Goal: Task Accomplishment & Management: Manage account settings

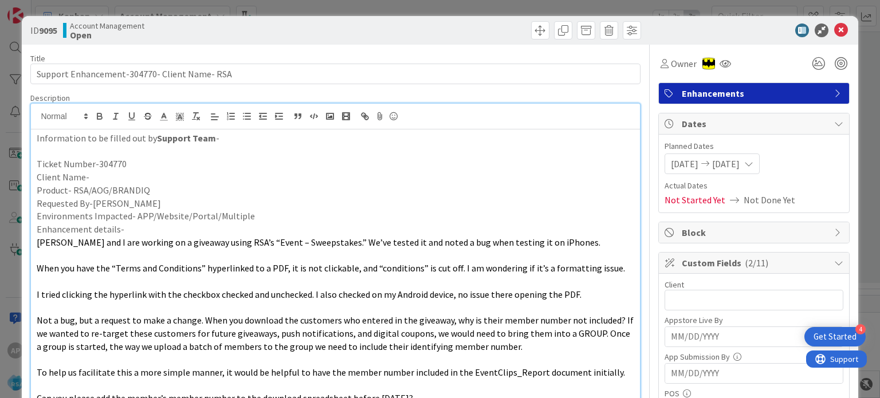
drag, startPoint x: 158, startPoint y: 75, endPoint x: 202, endPoint y: 76, distance: 43.5
click at [202, 76] on input "Support Enhancement-304770- Client Name- RSA" at bounding box center [335, 74] width 610 height 21
drag, startPoint x: 158, startPoint y: 73, endPoint x: 231, endPoint y: 79, distance: 73.6
click at [231, 79] on input "Support Enhancement-304770- [PERSON_NAME]'s Fresh Market - RSA" at bounding box center [335, 74] width 610 height 21
type input "Support Enhancement-304770- [PERSON_NAME]'s Fresh Market - RSA"
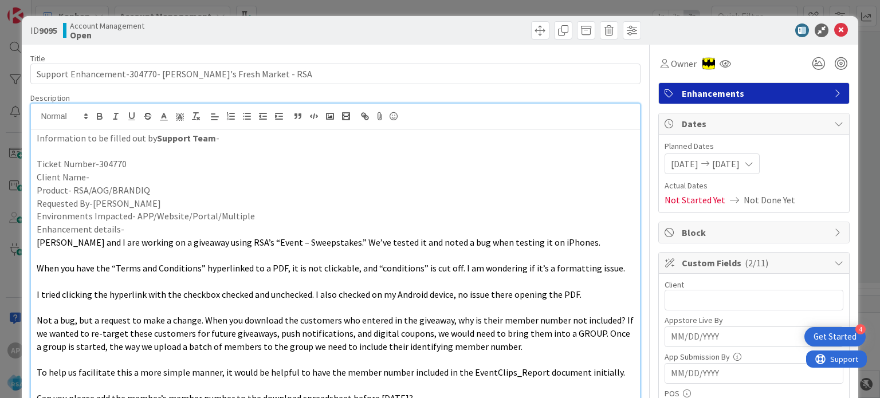
click at [140, 175] on p "Client Name-" at bounding box center [335, 177] width 597 height 13
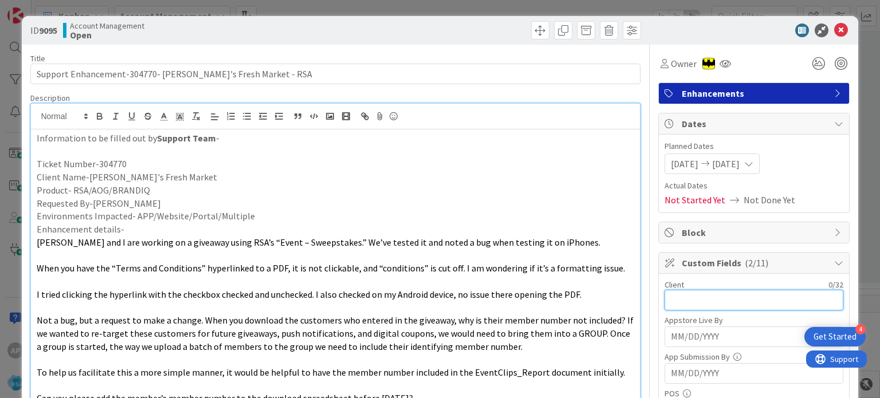
click at [671, 300] on input "text" at bounding box center [754, 300] width 179 height 21
paste input "[PERSON_NAME]'s Fresh Market"
type input "[PERSON_NAME]'s Fresh Market"
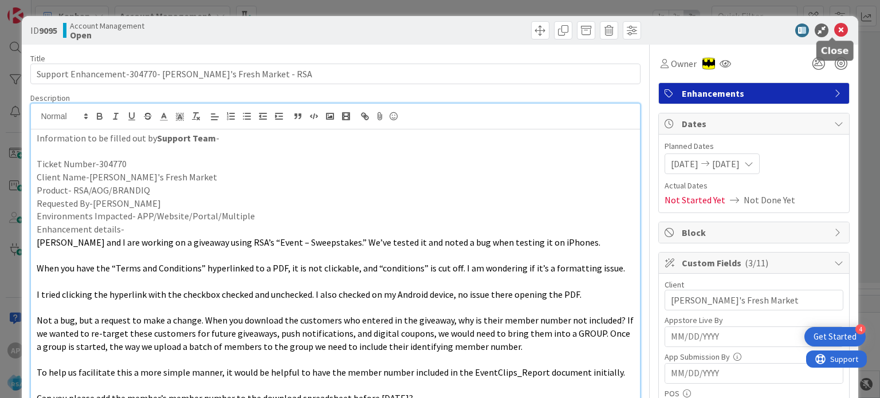
click at [834, 29] on icon at bounding box center [841, 30] width 14 height 14
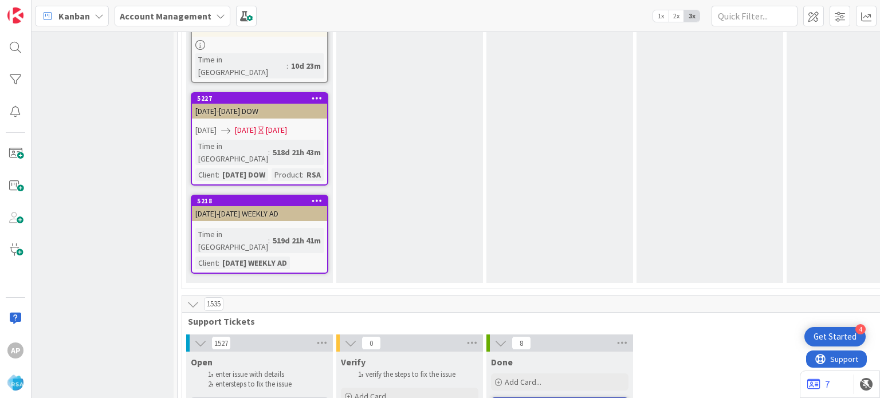
type textarea "x"
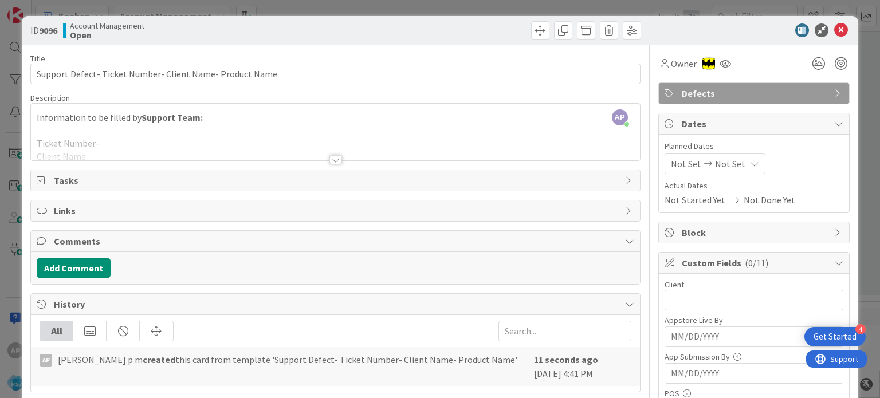
click at [331, 162] on div at bounding box center [335, 159] width 13 height 9
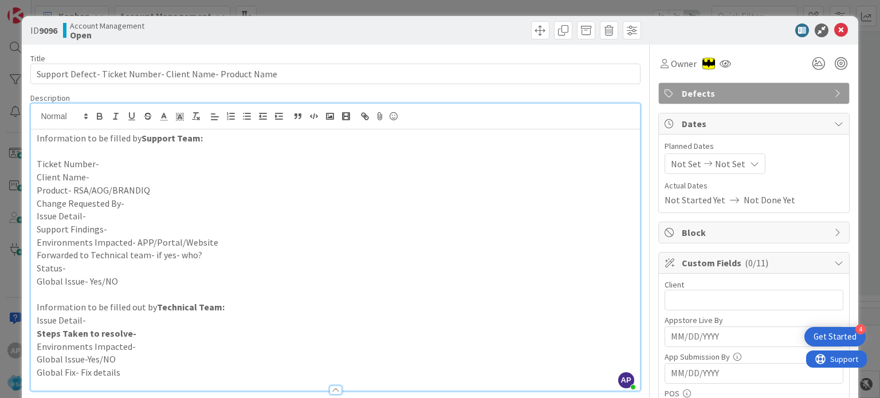
click at [101, 172] on p "Client Name-" at bounding box center [335, 177] width 597 height 13
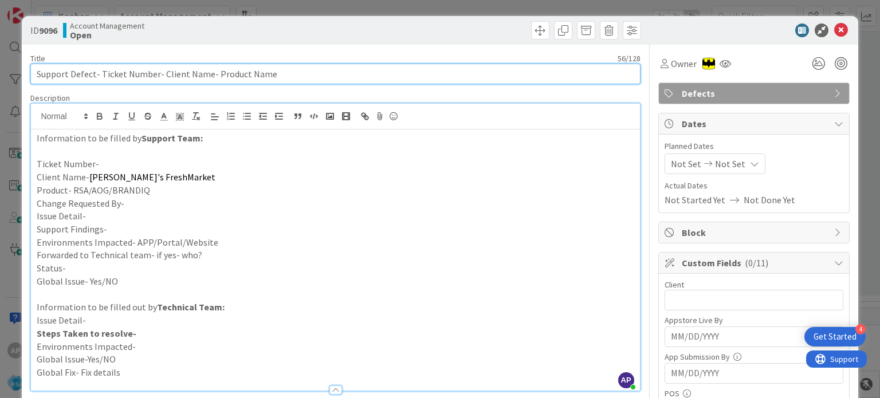
drag, startPoint x: 99, startPoint y: 73, endPoint x: 155, endPoint y: 80, distance: 56.5
click at [155, 80] on input "Support Defect- Ticket Number- Client Name- Product Name" at bounding box center [335, 74] width 610 height 21
paste input "#304770"
click at [101, 73] on input "Support Defect- #304770- Client Name- Product Name" at bounding box center [335, 74] width 610 height 21
type input "Support Defect- 304770- Client Name- Product Name"
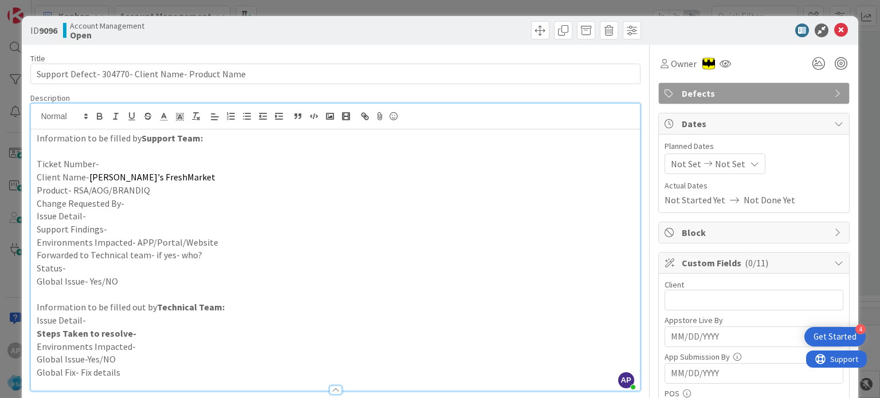
click at [120, 164] on p "Ticket Number-" at bounding box center [335, 164] width 597 height 13
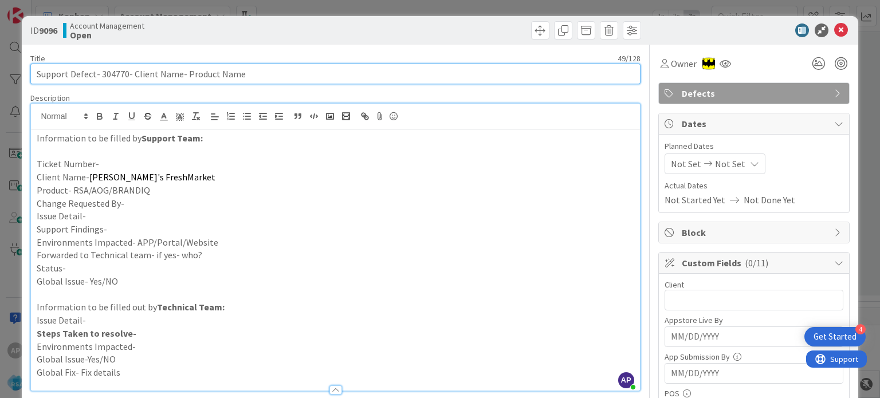
click at [105, 73] on input "Support Defect- 304770- Client Name- Product Name" at bounding box center [335, 74] width 610 height 21
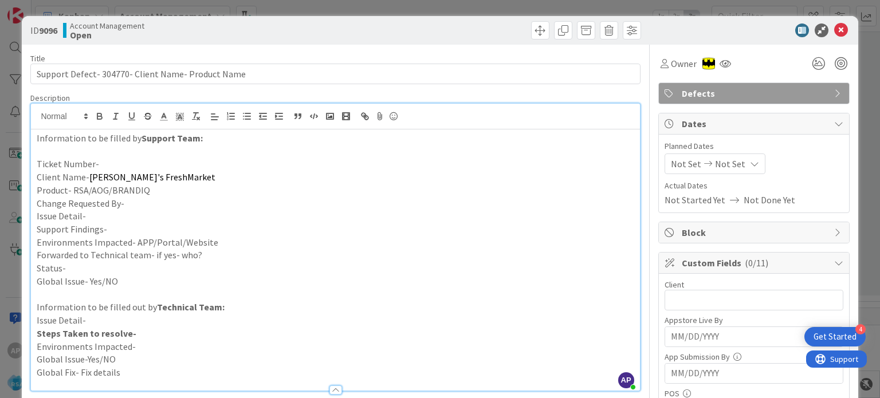
click at [108, 163] on p "Ticket Number-" at bounding box center [335, 164] width 597 height 13
paste div
click at [131, 203] on p "Change Requested By-" at bounding box center [335, 203] width 597 height 13
click at [124, 215] on p "Issue Detail-" at bounding box center [335, 216] width 597 height 13
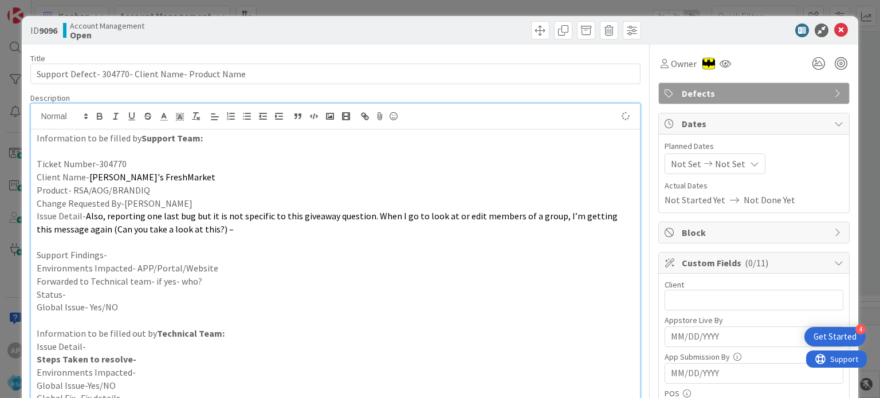
click at [135, 251] on p "Support Findings-" at bounding box center [335, 255] width 597 height 13
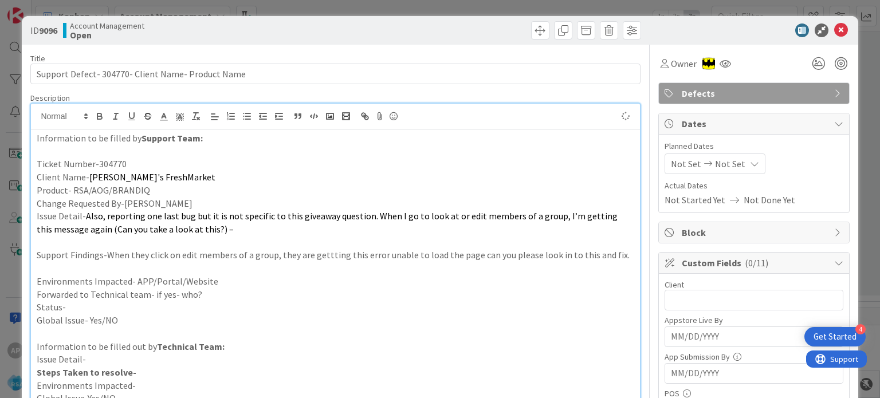
click at [235, 275] on p "Environments Impacted- APP/Portal/Website" at bounding box center [335, 281] width 597 height 13
click at [210, 281] on p "Environments Impacted- APP/Portal/WebsitePortal" at bounding box center [335, 281] width 597 height 13
click at [209, 292] on p "Forwarded to Technical team- if yes- who?" at bounding box center [335, 294] width 597 height 13
click at [199, 302] on p "Status-" at bounding box center [335, 307] width 597 height 13
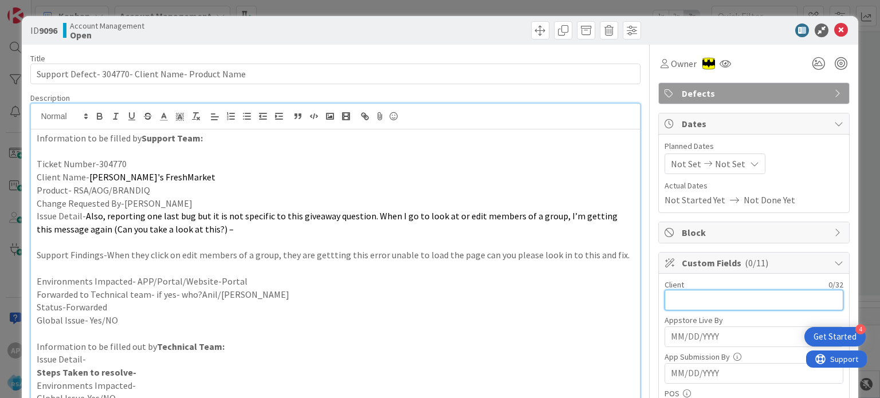
click at [665, 290] on input "text" at bounding box center [754, 300] width 179 height 21
type input "[PERSON_NAME]'s Freshmarket"
click at [594, 298] on p "Forwarded to Technical team- if yes- who?Anil/[PERSON_NAME]" at bounding box center [335, 294] width 597 height 13
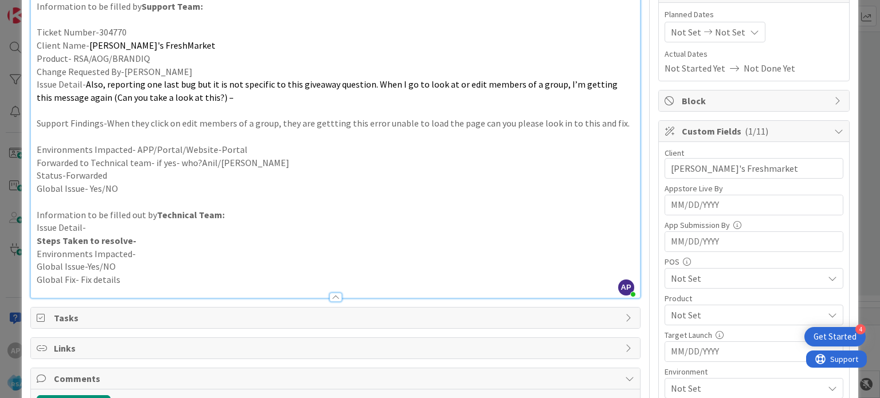
scroll to position [261, 0]
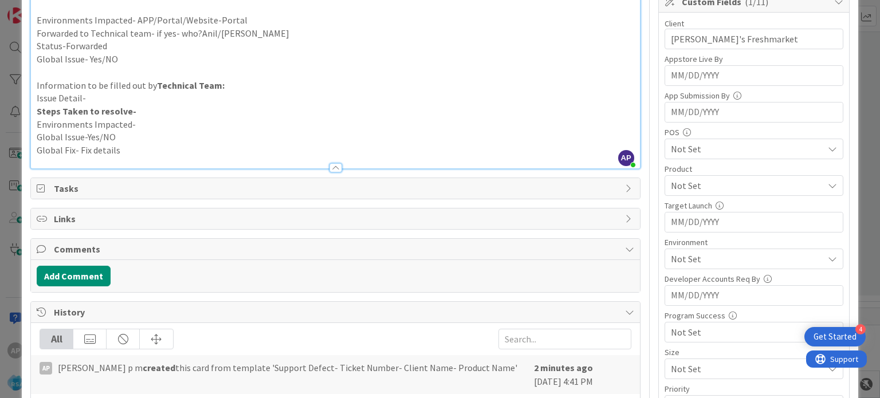
click at [678, 180] on span "Not Set" at bounding box center [747, 186] width 152 height 14
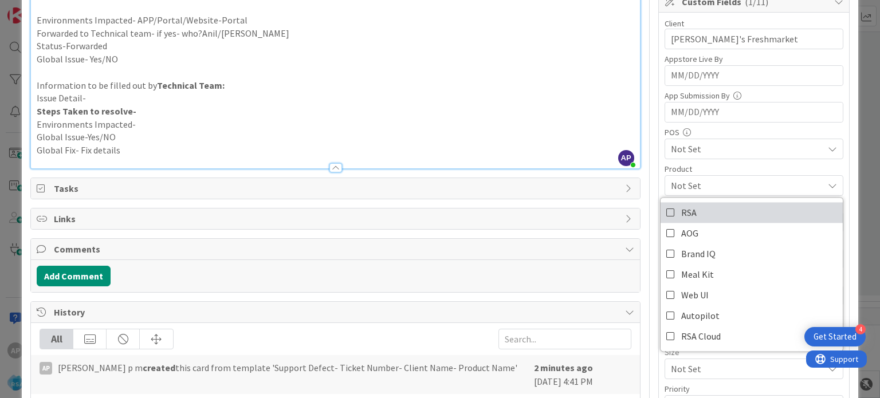
drag, startPoint x: 657, startPoint y: 211, endPoint x: 575, endPoint y: 96, distance: 140.9
click at [666, 211] on icon at bounding box center [670, 212] width 9 height 17
click at [575, 96] on p "Issue Detail-" at bounding box center [335, 98] width 597 height 13
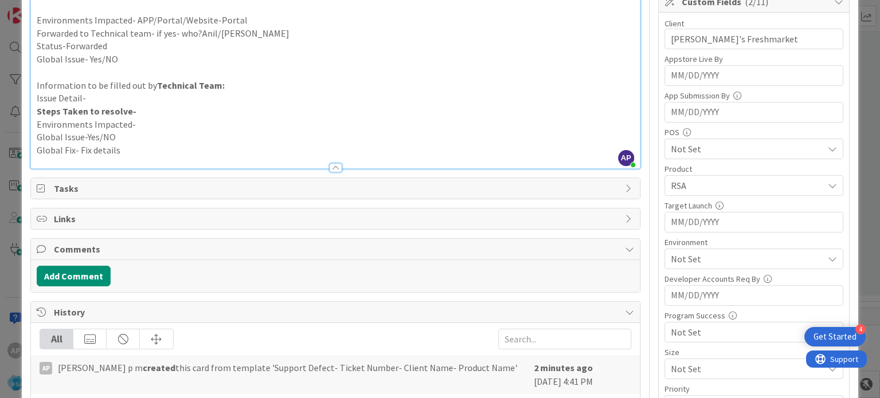
click at [671, 253] on span "Not Set" at bounding box center [747, 259] width 152 height 14
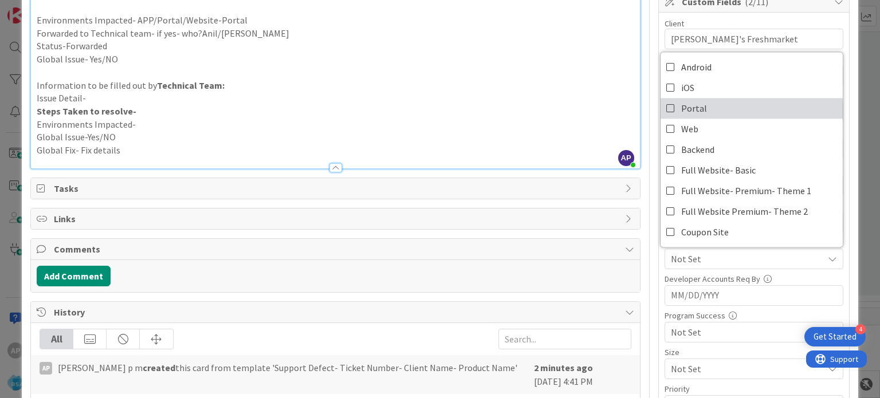
click at [666, 104] on icon at bounding box center [670, 108] width 9 height 17
click at [590, 109] on p "Steps Taken to resolve-" at bounding box center [335, 111] width 597 height 13
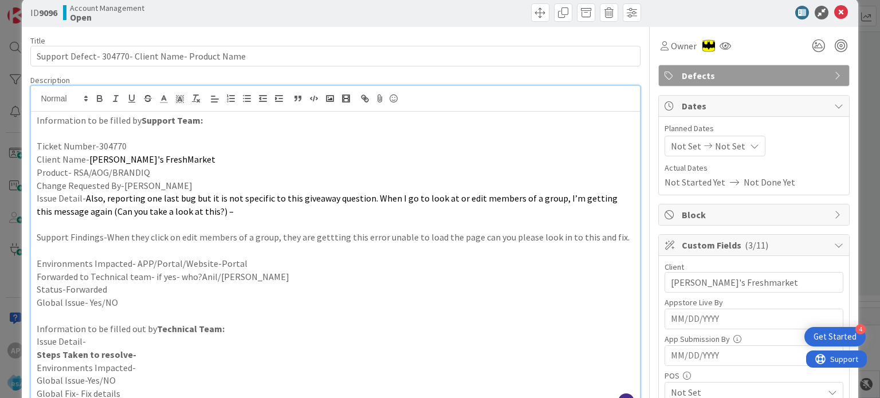
scroll to position [0, 0]
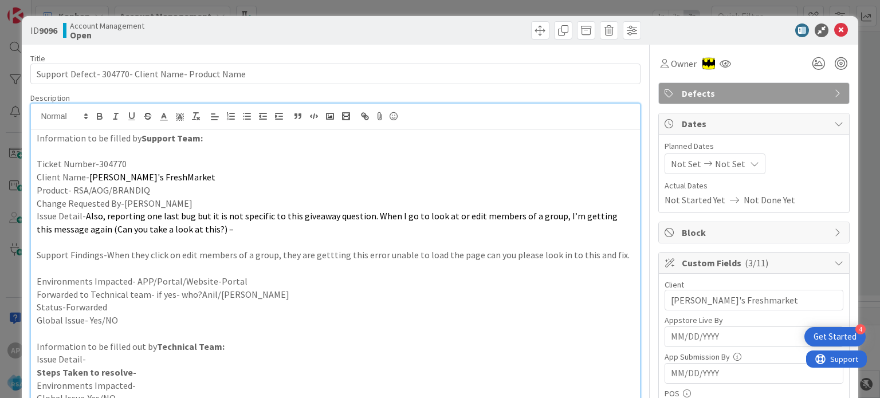
click at [679, 164] on span "Not Set" at bounding box center [686, 164] width 30 height 14
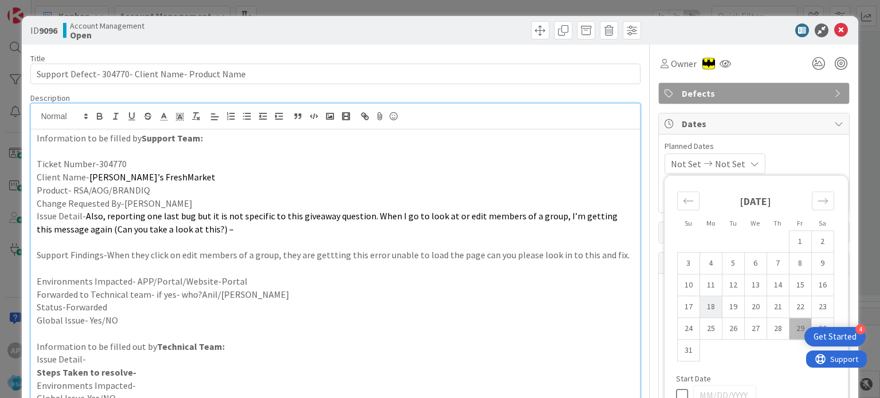
click at [700, 305] on td "18" at bounding box center [711, 307] width 22 height 22
type input "[DATE]"
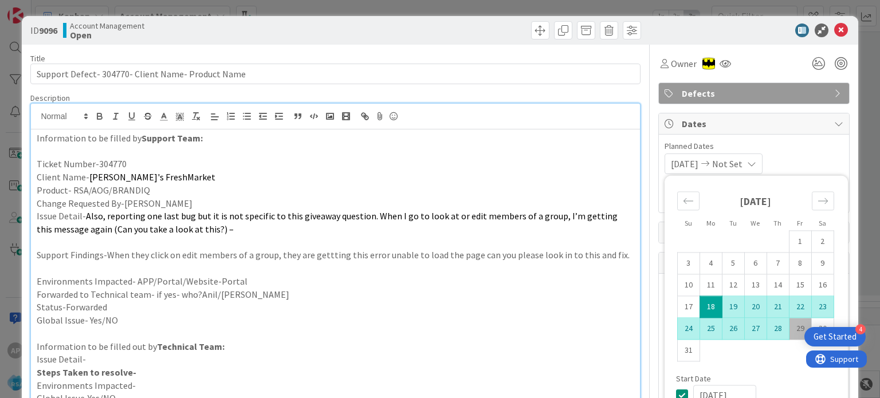
click at [792, 329] on td "29" at bounding box center [800, 329] width 22 height 22
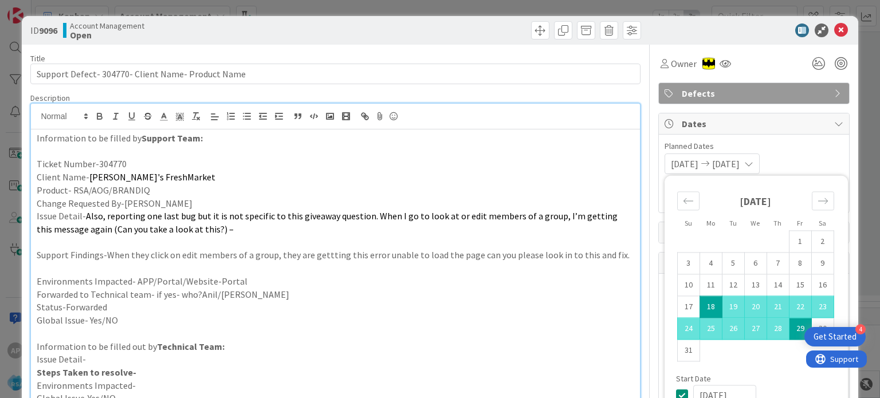
type input "[DATE]"
click at [336, 262] on p at bounding box center [335, 268] width 597 height 13
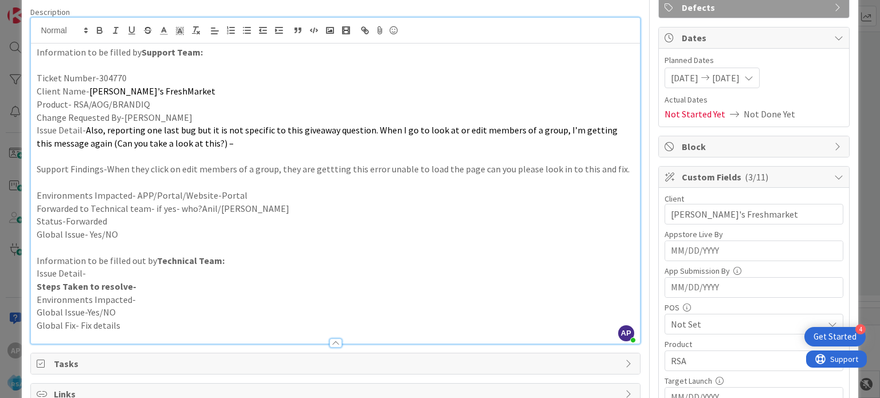
scroll to position [85, 0]
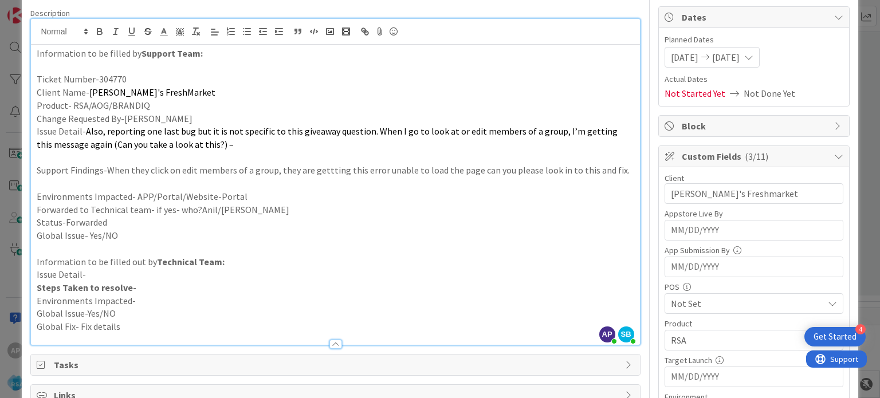
click at [140, 118] on p "Change Requested By-[PERSON_NAME]" at bounding box center [335, 118] width 597 height 13
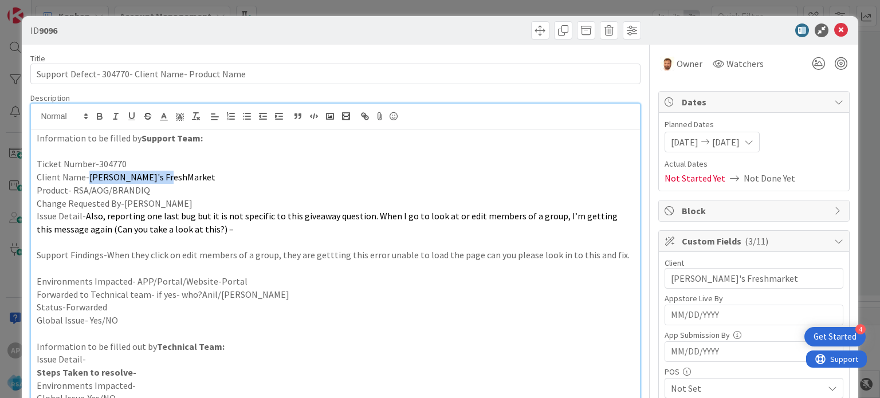
drag, startPoint x: 176, startPoint y: 171, endPoint x: 88, endPoint y: 178, distance: 88.5
click at [88, 178] on p "Client Name- [PERSON_NAME]'s FreshMarket" at bounding box center [335, 177] width 597 height 13
copy span "[PERSON_NAME]'s FreshMarket"
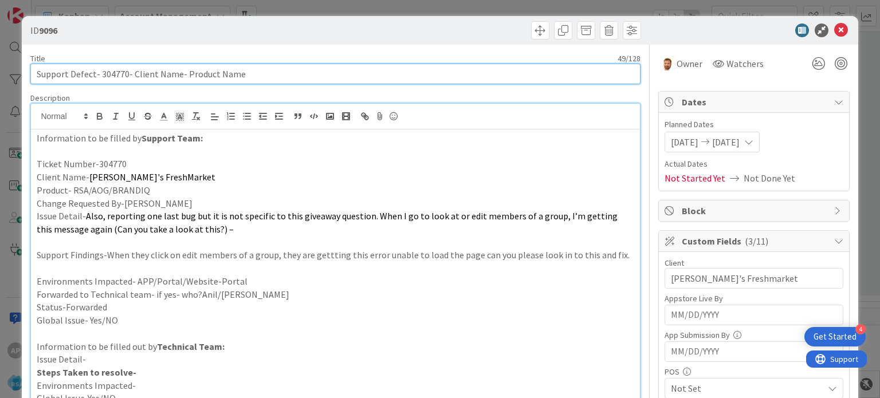
drag, startPoint x: 133, startPoint y: 73, endPoint x: 179, endPoint y: 77, distance: 46.0
click at [179, 77] on input "Support Defect- 304770- Client Name- Product Name" at bounding box center [335, 74] width 610 height 21
paste input "[PERSON_NAME]'s FreshMarket"
drag, startPoint x: 272, startPoint y: 76, endPoint x: 211, endPoint y: 78, distance: 61.3
click at [211, 78] on input "Support Defect- 304770- [PERSON_NAME]'s FreshMarket- Product Name" at bounding box center [335, 74] width 610 height 21
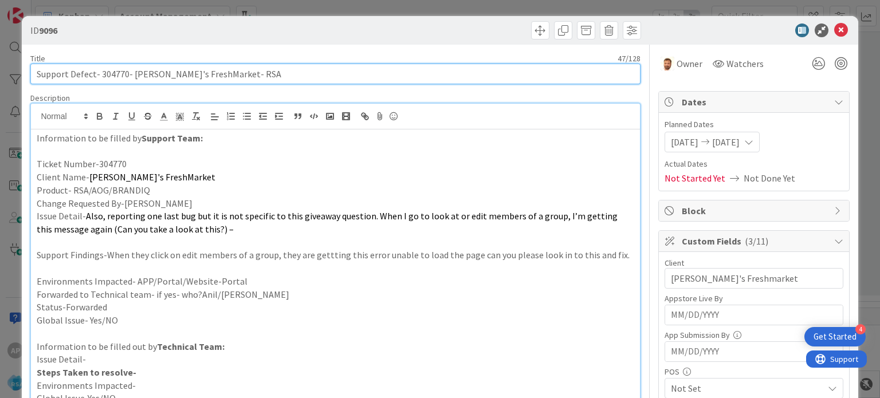
type input "Support Defect- 304770- [PERSON_NAME]'s FreshMarket- RSA"
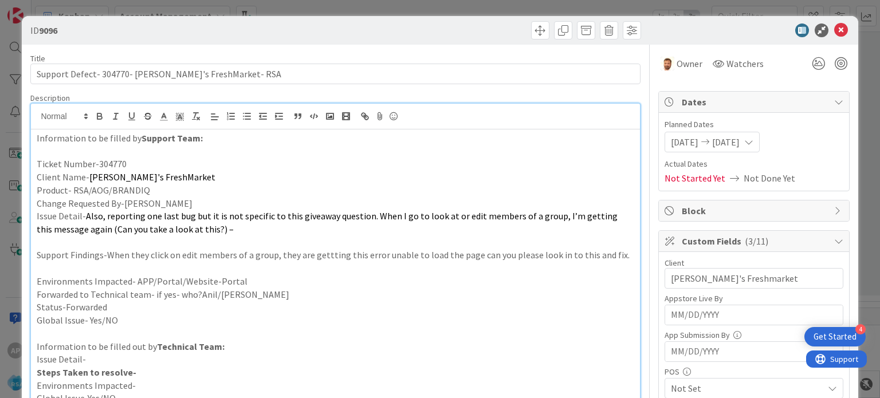
click at [231, 214] on span "Also, reporting one last bug but it is not specific to this giveaway question. …" at bounding box center [328, 222] width 583 height 25
click at [201, 245] on p at bounding box center [335, 242] width 597 height 13
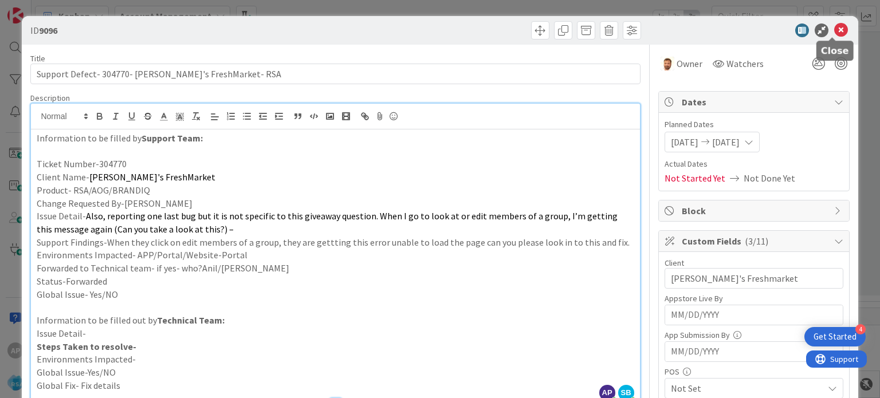
click at [834, 32] on icon at bounding box center [841, 30] width 14 height 14
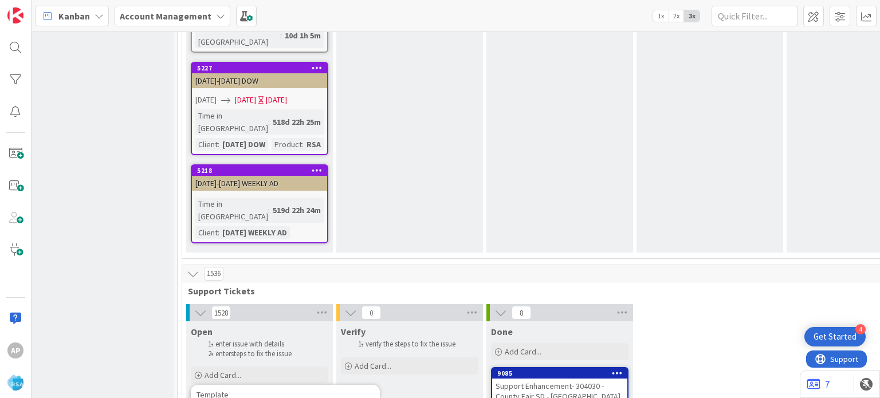
scroll to position [1950, 9]
type textarea "x"
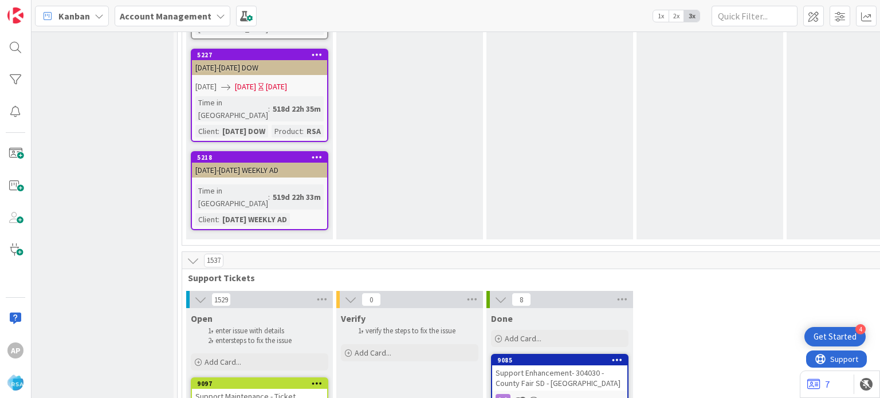
click at [254, 389] on div "Support Maintenance - Ticket Number-" at bounding box center [259, 401] width 135 height 25
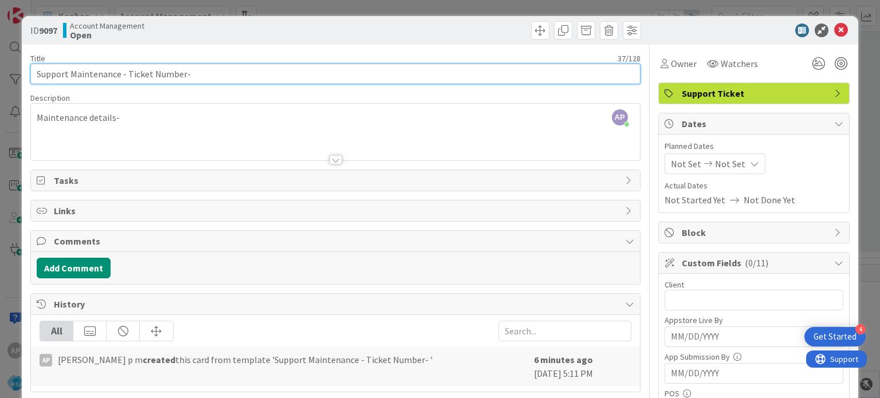
click at [210, 74] on input "Support Maintenance - Ticket Number-" at bounding box center [335, 74] width 610 height 21
paste input "[GEOGRAPHIC_DATA]"
drag, startPoint x: 126, startPoint y: 73, endPoint x: 182, endPoint y: 80, distance: 56.0
click at [182, 80] on input "Support Maintenance - Ticket Number- [GEOGRAPHIC_DATA]" at bounding box center [335, 74] width 610 height 21
paste input "#304730"
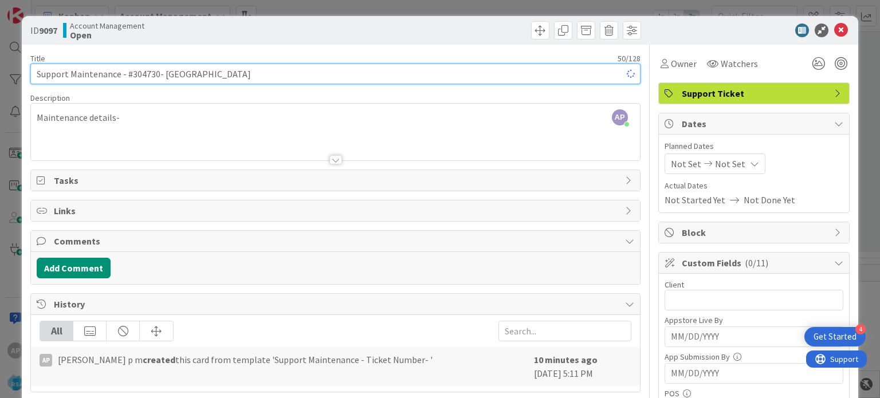
click at [129, 73] on input "Support Maintenance - #304730- [GEOGRAPHIC_DATA]" at bounding box center [335, 74] width 610 height 21
type input "Support Maintenance - 304730- [GEOGRAPHIC_DATA]"
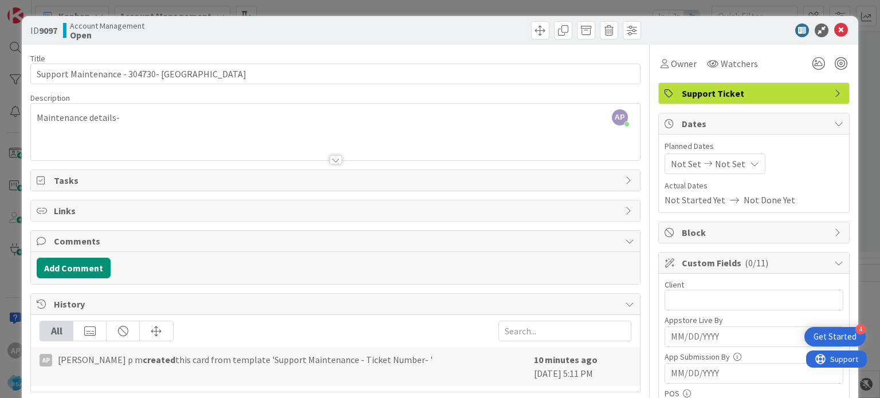
click at [171, 123] on div "AP [PERSON_NAME] p m joined 10 m ago Maintenance details-" at bounding box center [335, 132] width 608 height 57
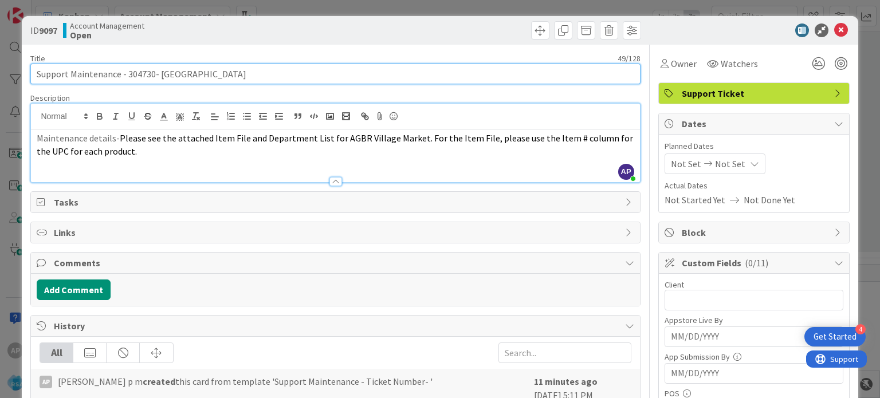
click at [160, 73] on input "Support Maintenance - 304730- [GEOGRAPHIC_DATA]" at bounding box center [335, 74] width 610 height 21
drag, startPoint x: 158, startPoint y: 74, endPoint x: 246, endPoint y: 78, distance: 88.3
click at [246, 78] on input "Support Maintenance - 304730- [GEOGRAPHIC_DATA]" at bounding box center [335, 74] width 610 height 21
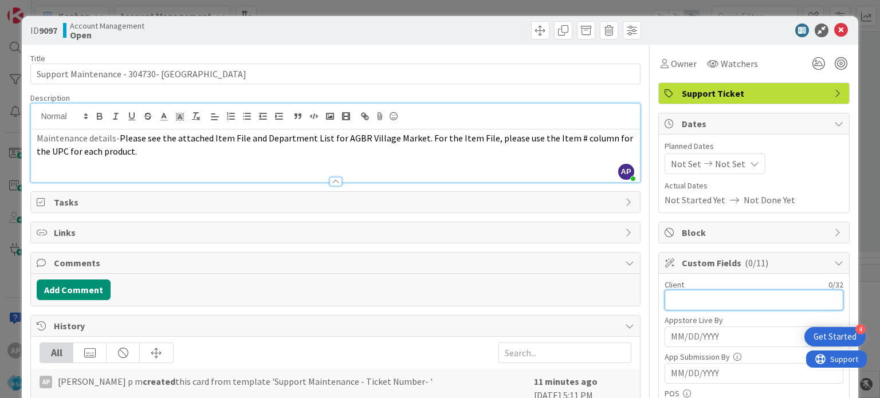
click at [684, 308] on input "text" at bounding box center [754, 300] width 179 height 21
paste input "[GEOGRAPHIC_DATA]"
type input "[GEOGRAPHIC_DATA]"
click at [329, 180] on div at bounding box center [335, 181] width 13 height 9
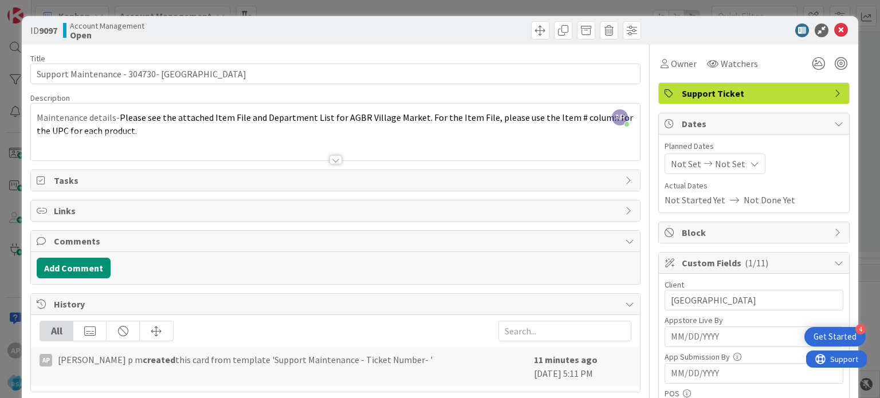
click at [671, 162] on span "Not Set" at bounding box center [686, 164] width 30 height 14
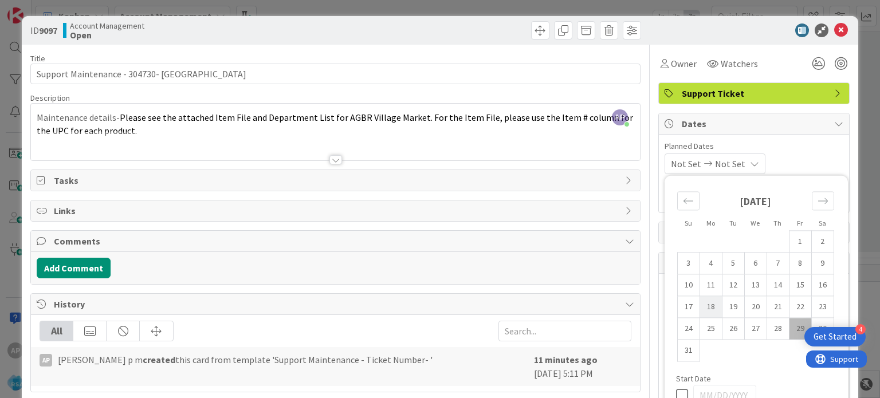
click at [700, 312] on td "18" at bounding box center [711, 307] width 22 height 22
type input "[DATE]"
click at [789, 324] on td "29" at bounding box center [800, 329] width 22 height 22
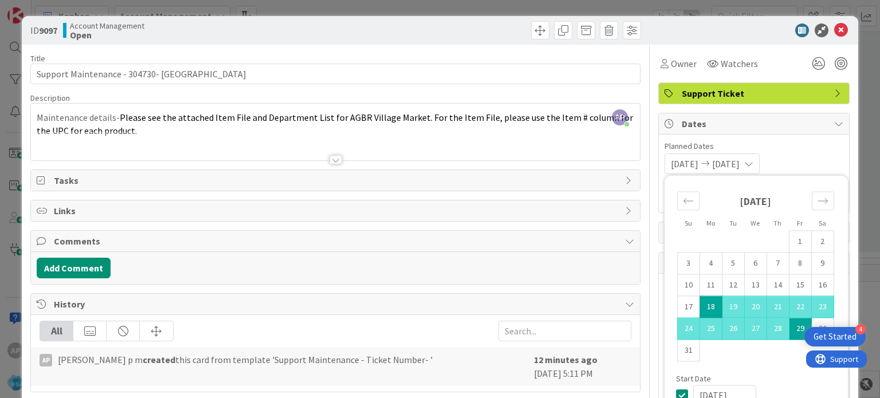
type input "[DATE]"
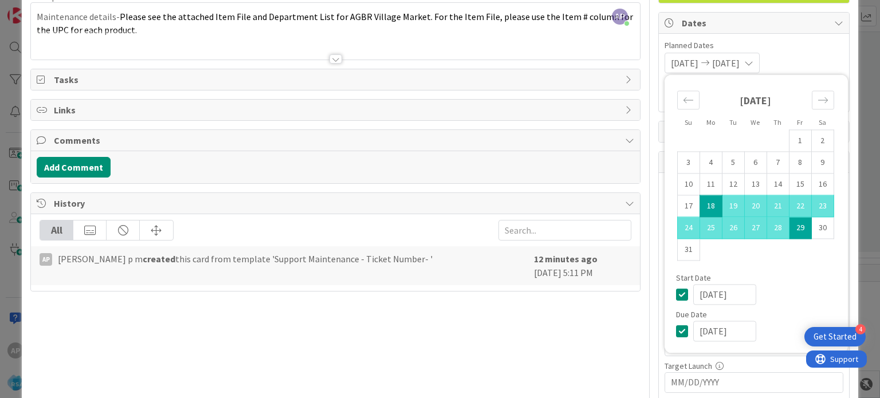
click at [481, 349] on div "Title 49 / 128 Support Maintenance - 304730- [GEOGRAPHIC_DATA] Description AP […" at bounding box center [335, 328] width 610 height 769
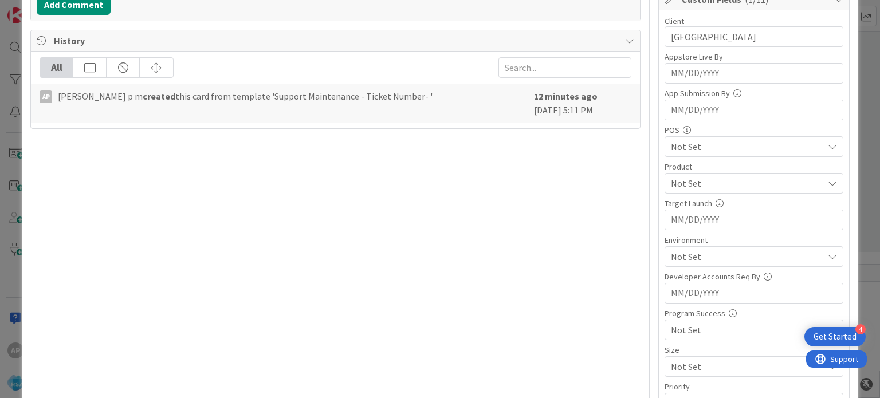
scroll to position [264, 0]
click at [694, 181] on span "Not Set" at bounding box center [747, 183] width 152 height 14
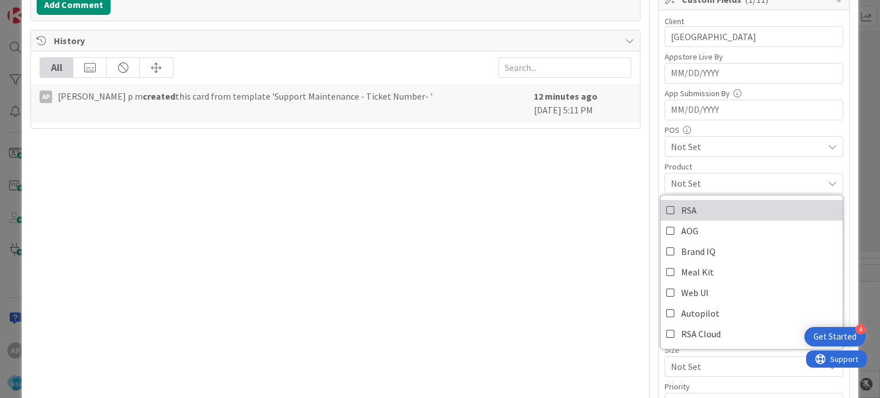
click at [669, 207] on link "RSA" at bounding box center [752, 210] width 182 height 21
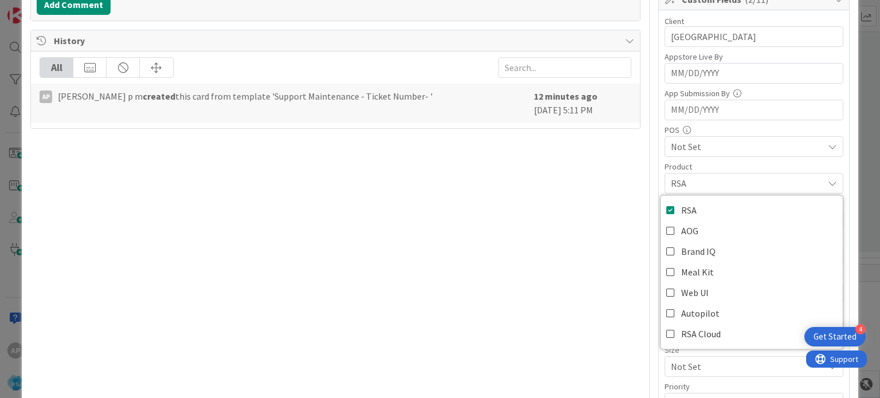
click at [510, 247] on div "Title 49 / 128 Support Maintenance - 304730- [GEOGRAPHIC_DATA] Description AP […" at bounding box center [335, 165] width 610 height 769
click at [704, 258] on span "Not Set" at bounding box center [747, 257] width 152 height 14
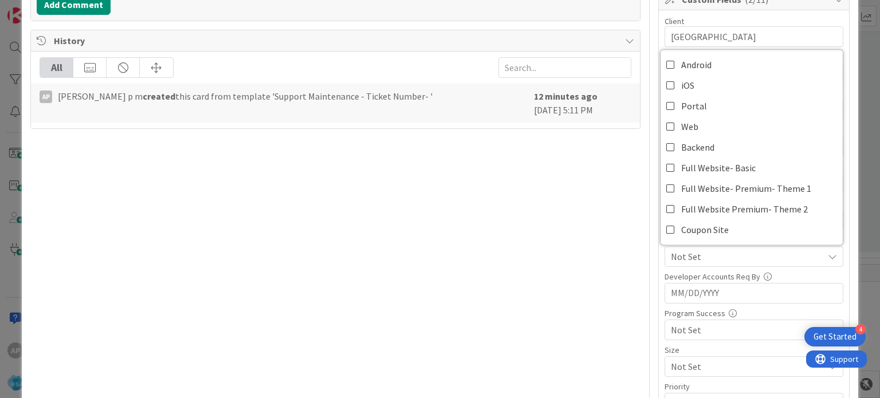
click at [565, 243] on div "Title 49 / 128 Support Maintenance - 304730- [GEOGRAPHIC_DATA] Description AP […" at bounding box center [335, 165] width 610 height 769
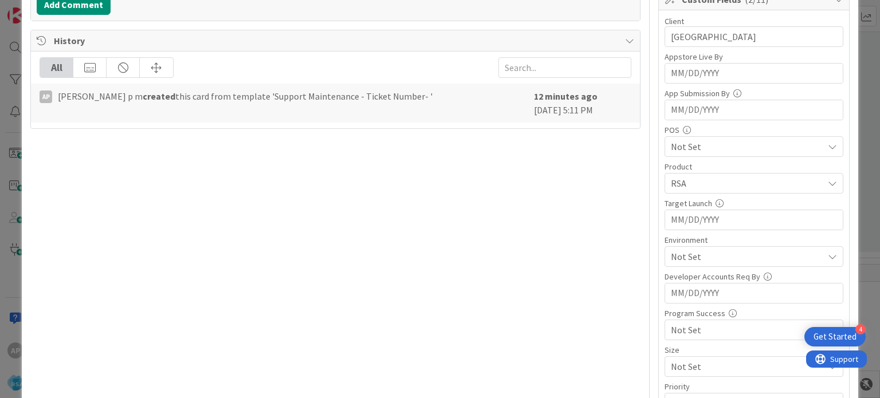
click at [706, 250] on span "Not Set" at bounding box center [747, 257] width 152 height 14
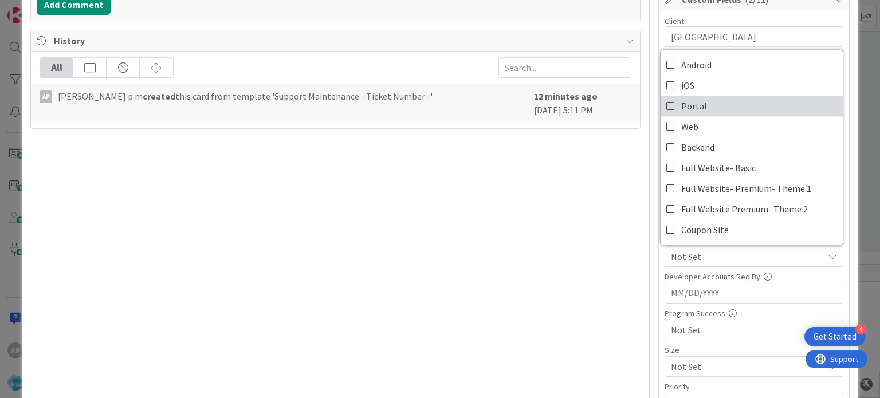
click at [666, 109] on icon at bounding box center [670, 105] width 9 height 17
click at [476, 220] on div "Title 49 / 128 Support Maintenance - 304730- [GEOGRAPHIC_DATA] Description AP […" at bounding box center [335, 165] width 610 height 769
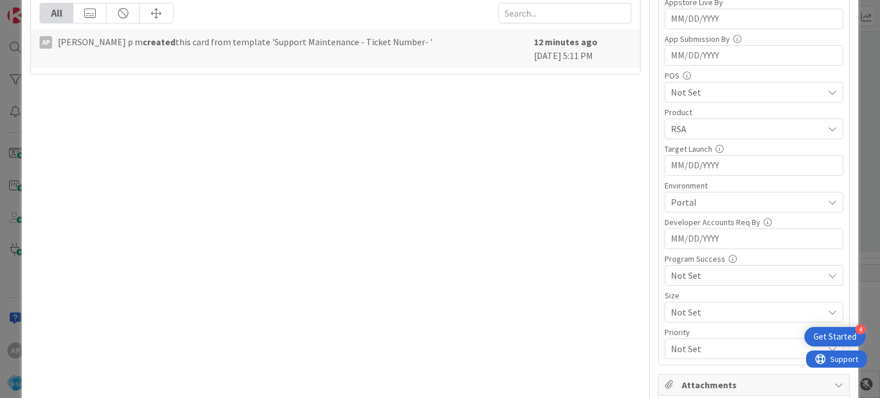
scroll to position [380, 0]
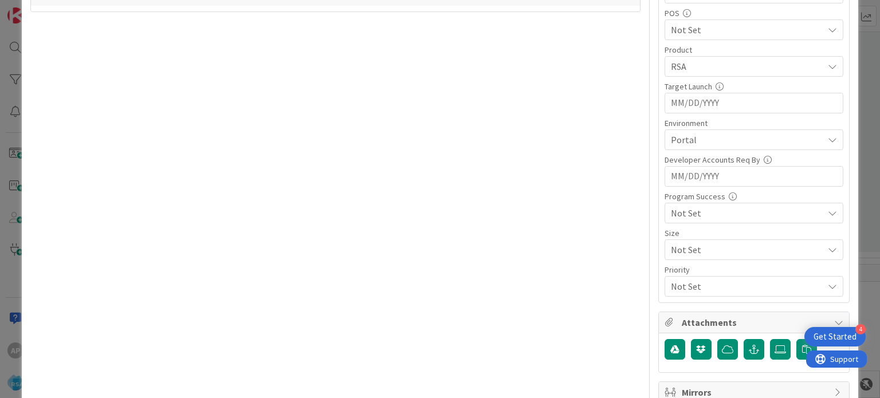
click at [476, 220] on div "Title 49 / 128 Support Maintenance - 304730- [GEOGRAPHIC_DATA] Description AP […" at bounding box center [335, 48] width 610 height 769
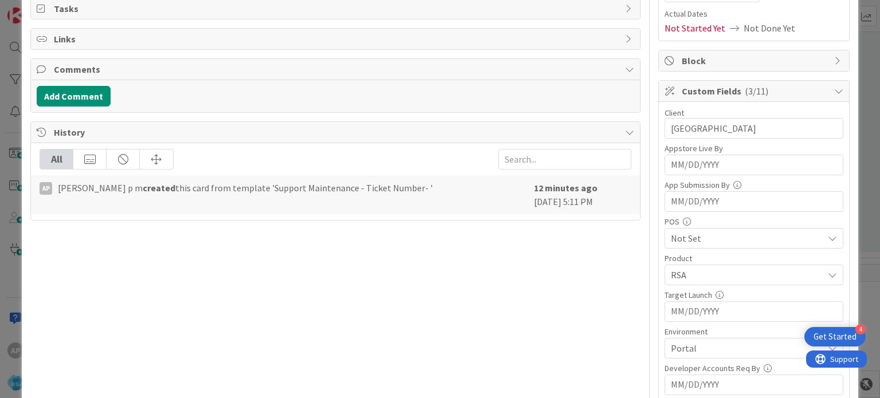
scroll to position [171, 0]
click at [495, 289] on div "Title 49 / 128 Support Maintenance - 304730- [GEOGRAPHIC_DATA] Description AP […" at bounding box center [335, 257] width 610 height 769
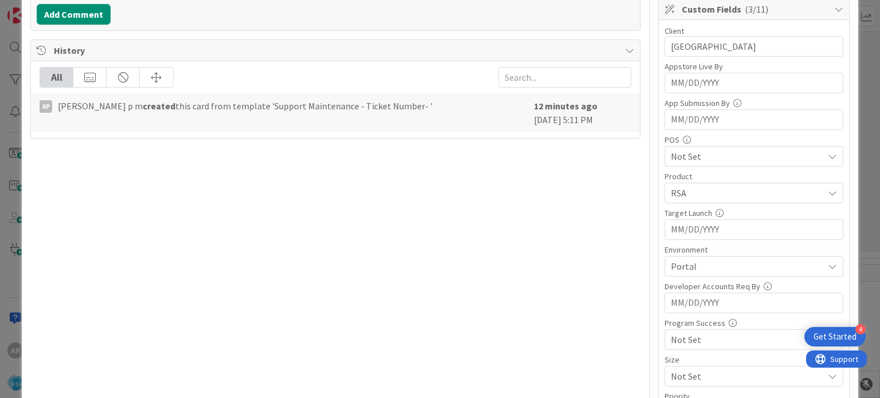
scroll to position [253, 0]
drag, startPoint x: 550, startPoint y: 246, endPoint x: 536, endPoint y: 238, distance: 15.6
click at [536, 238] on div "Title 49 / 128 Support Maintenance - 304730- [GEOGRAPHIC_DATA] Description AP […" at bounding box center [335, 175] width 610 height 769
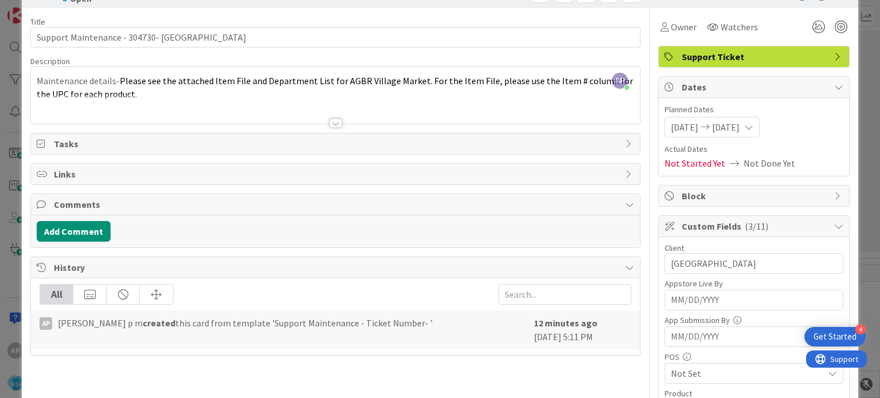
scroll to position [0, 0]
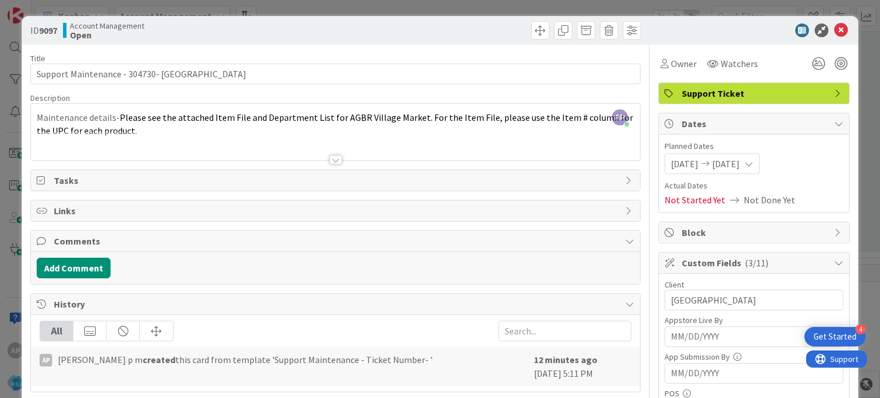
click at [329, 160] on div at bounding box center [335, 159] width 13 height 9
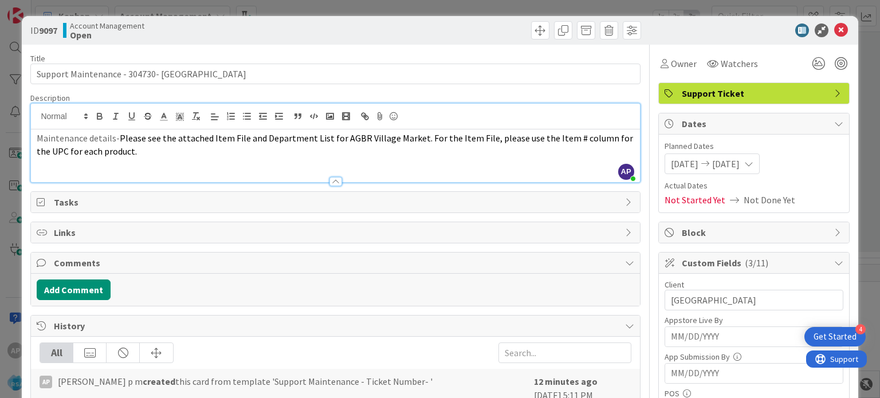
click at [239, 144] on p "Maintenance details- Please see the attached Item File and Department List for …" at bounding box center [335, 145] width 597 height 26
click at [334, 180] on div at bounding box center [335, 181] width 13 height 9
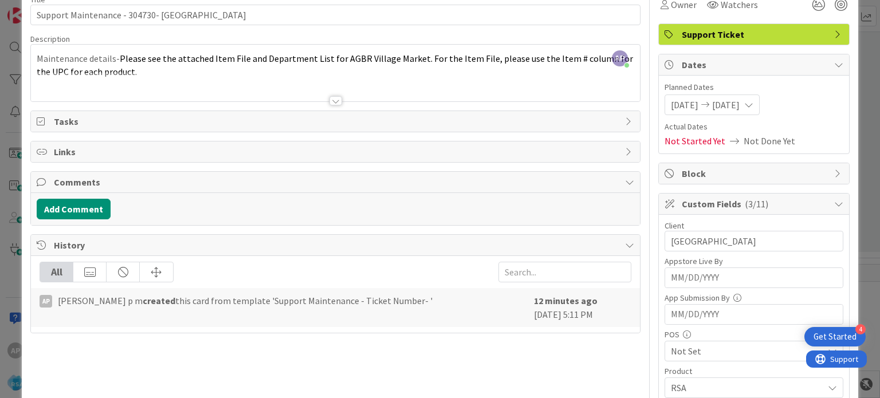
scroll to position [60, 0]
click at [226, 349] on div "Title 49 / 128 Support Maintenance - 304730- [GEOGRAPHIC_DATA] Description AP […" at bounding box center [335, 369] width 610 height 769
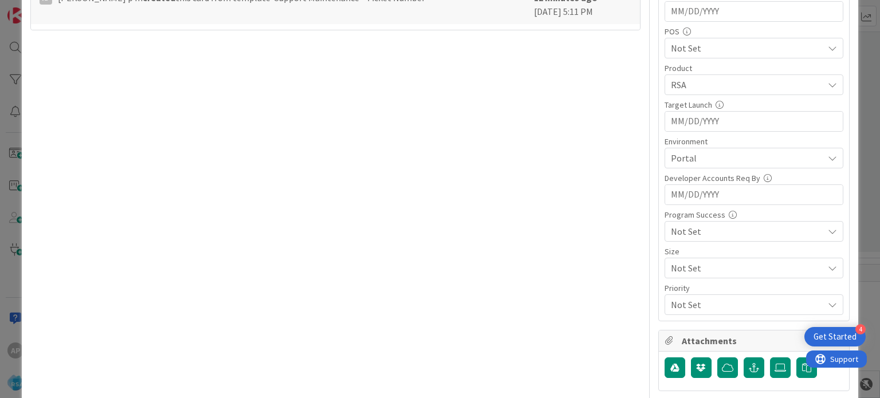
scroll to position [0, 0]
